Goal: Navigation & Orientation: Find specific page/section

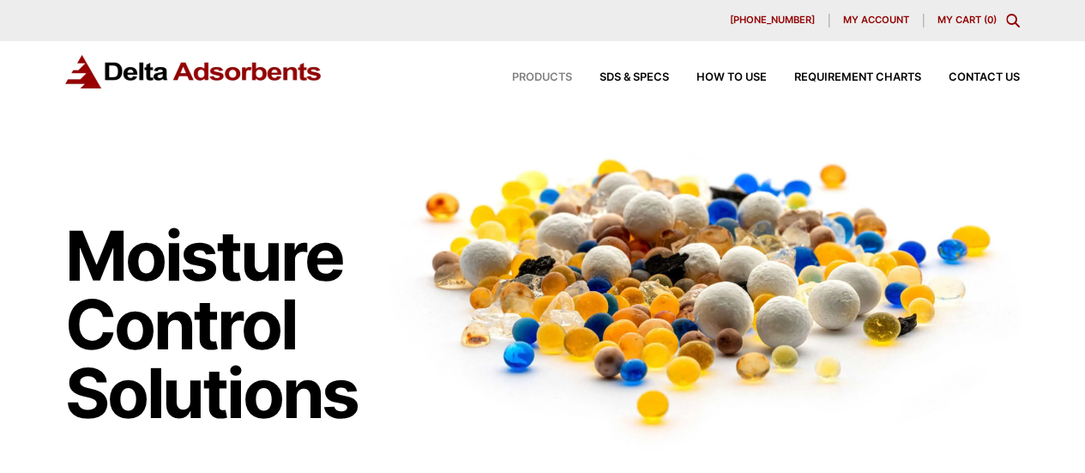
click at [537, 81] on span "Products" at bounding box center [542, 77] width 60 height 11
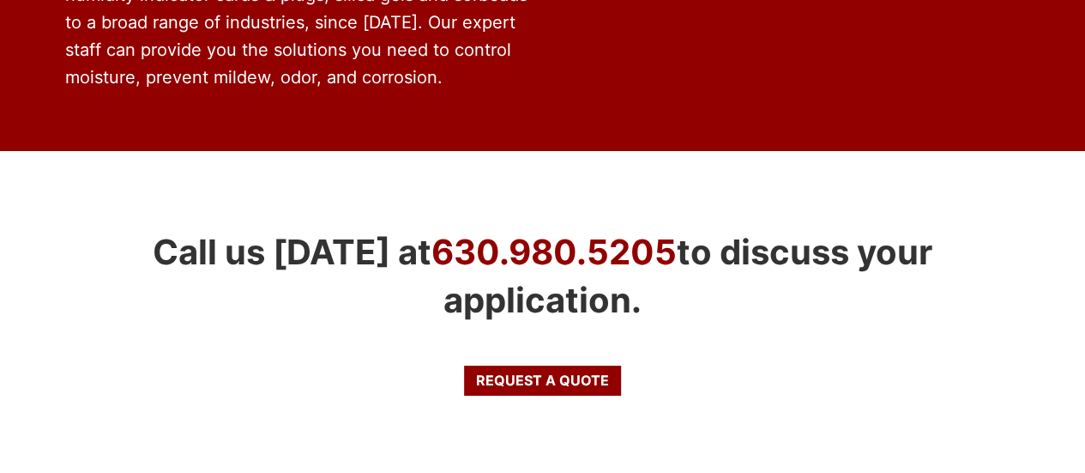
scroll to position [3479, 0]
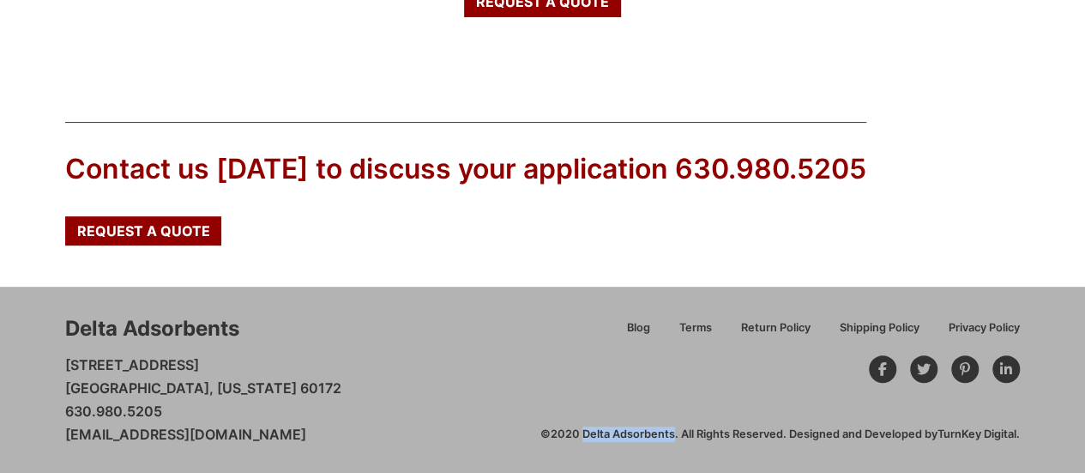
drag, startPoint x: 669, startPoint y: 435, endPoint x: 580, endPoint y: 435, distance: 89.2
click at [580, 435] on div "©2020 Delta Adsorbents. All Rights Reserved. Designed and Developed by TurnKey …" at bounding box center [779, 433] width 479 height 15
copy div "Delta Adsorbents"
click at [618, 354] on div "Blog Terms Return Policy Shipping Policy Privacy Policy ©2020 Delta Adsorbents.…" at bounding box center [779, 380] width 479 height 124
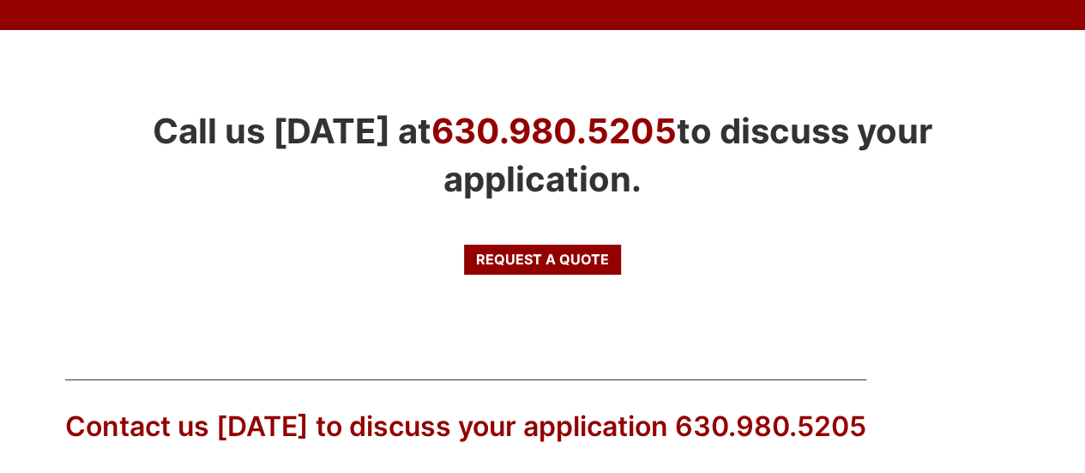
scroll to position [3136, 0]
